Goal: Navigation & Orientation: Find specific page/section

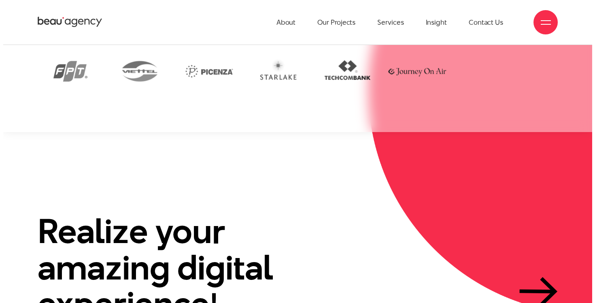
scroll to position [1724, 0]
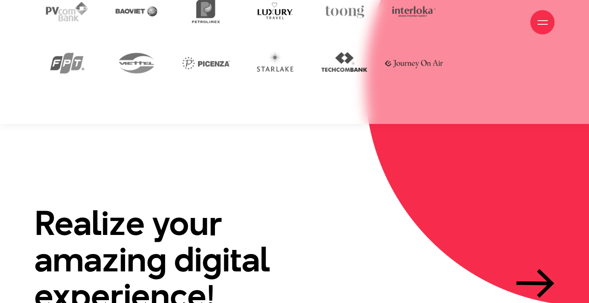
click at [544, 18] on div at bounding box center [543, 22] width 10 height 10
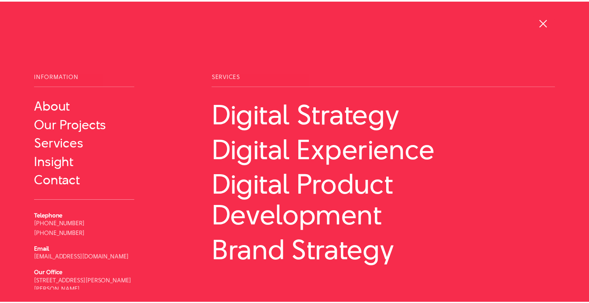
scroll to position [25, 0]
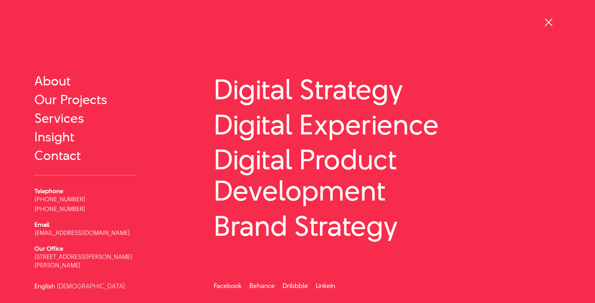
click at [554, 23] on div at bounding box center [549, 22] width 24 height 24
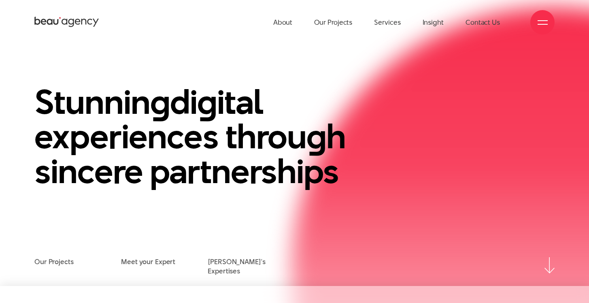
scroll to position [0, 0]
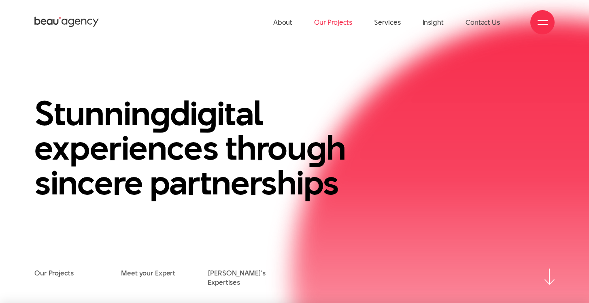
click at [342, 18] on link "Our Projects" at bounding box center [333, 22] width 38 height 45
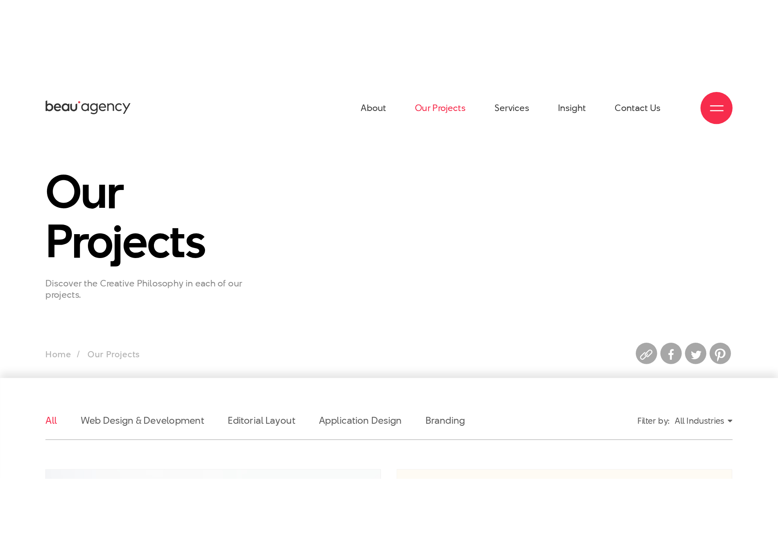
scroll to position [0, 0]
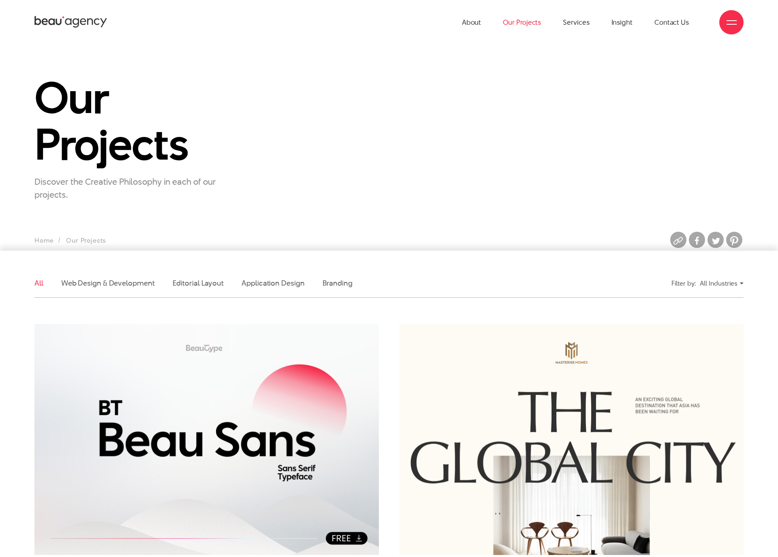
click at [589, 20] on div at bounding box center [731, 22] width 24 height 24
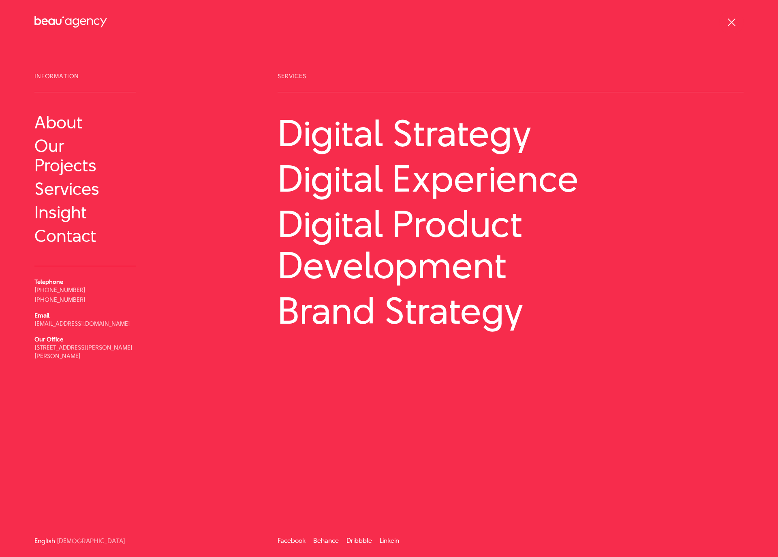
click at [589, 20] on div at bounding box center [731, 22] width 24 height 24
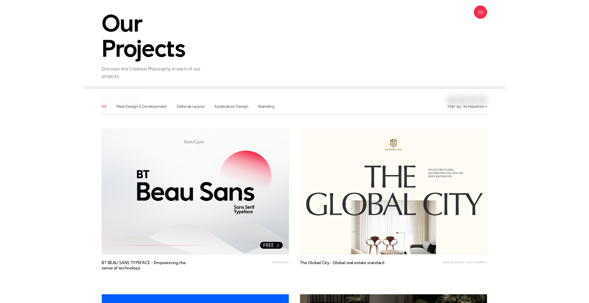
scroll to position [98, 0]
